Goal: Check status: Check status

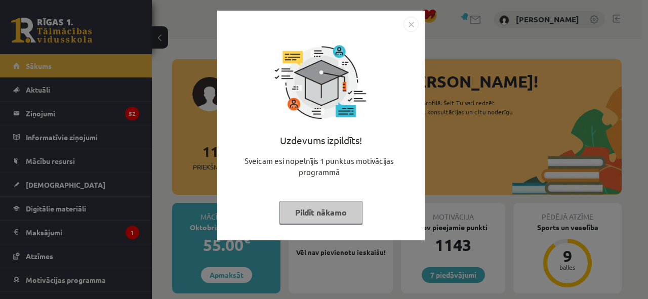
click at [415, 25] on img "Close" at bounding box center [410, 24] width 15 height 15
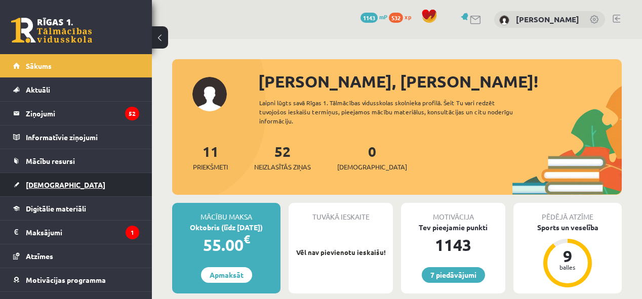
click at [36, 182] on span "[DEMOGRAPHIC_DATA]" at bounding box center [65, 184] width 79 height 9
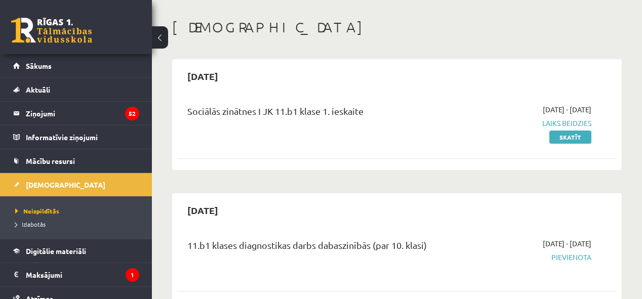
scroll to position [81, 0]
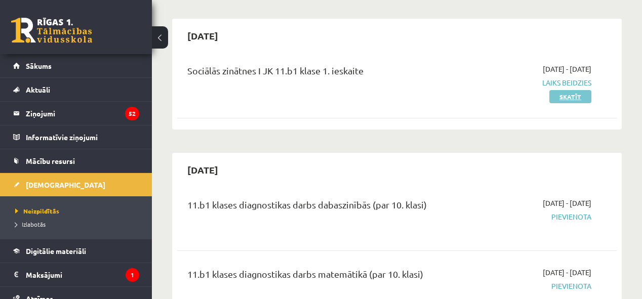
click at [557, 99] on link "Skatīt" at bounding box center [570, 96] width 42 height 13
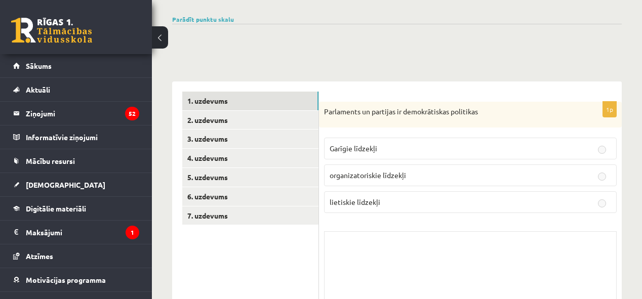
scroll to position [81, 0]
